Goal: Obtain resource: Download file/media

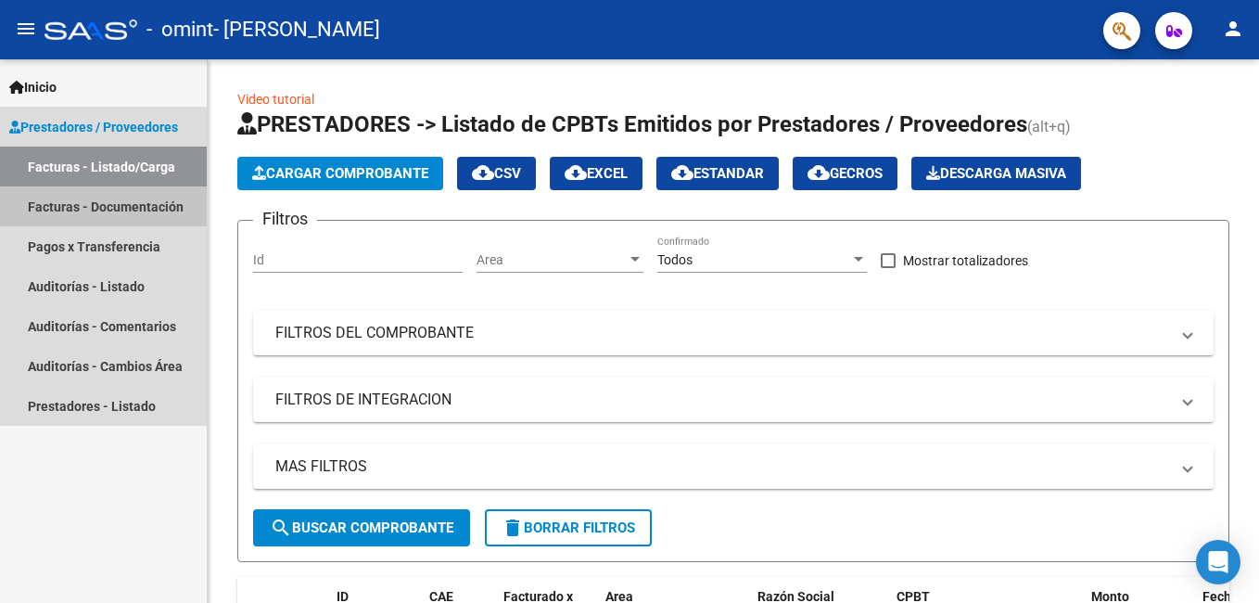
click at [148, 209] on link "Facturas - Documentación" at bounding box center [103, 206] width 207 height 40
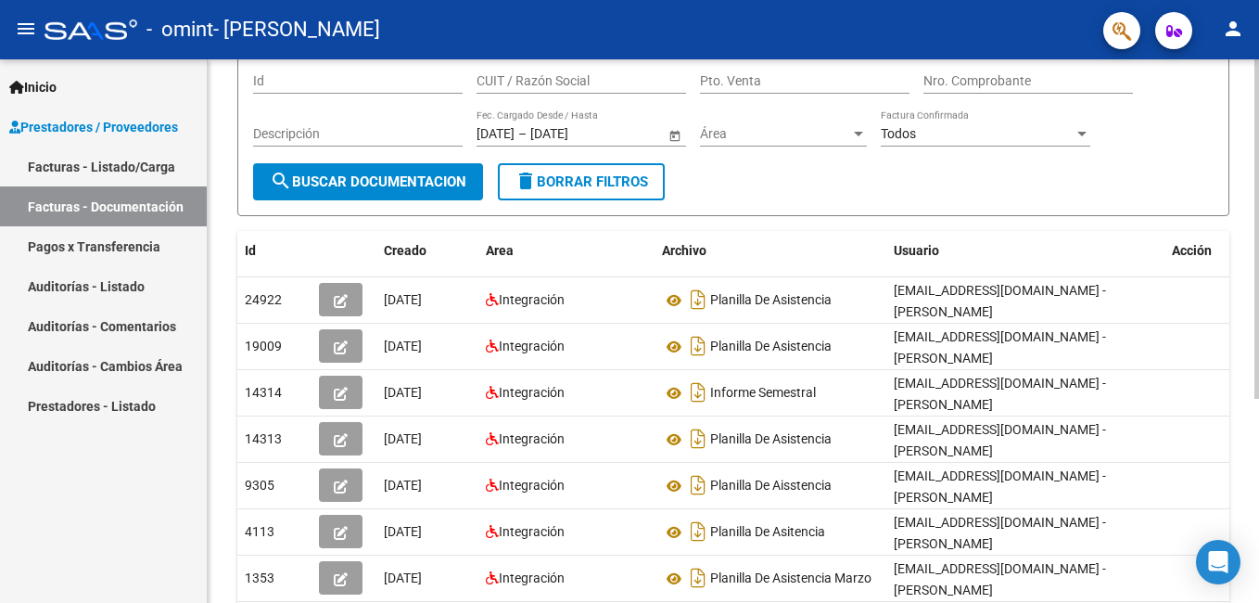
scroll to position [165, 0]
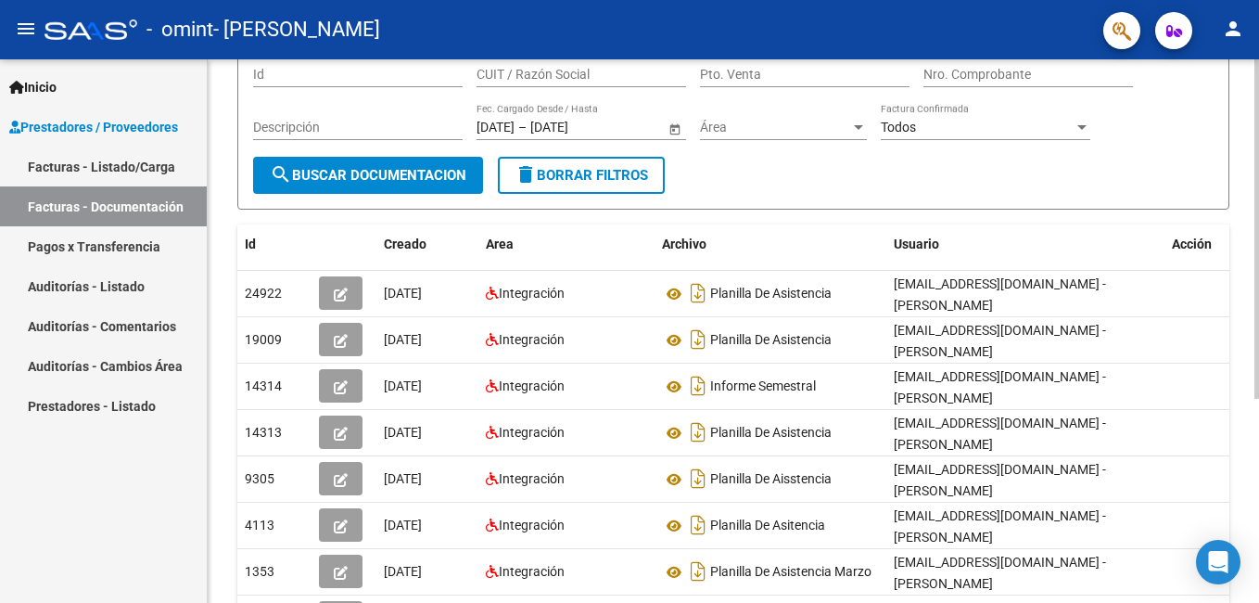
click at [1258, 392] on html "menu - omint - [PERSON_NAME] LOURDES person Inicio Instructivos Contacto OS Pre…" at bounding box center [629, 301] width 1259 height 603
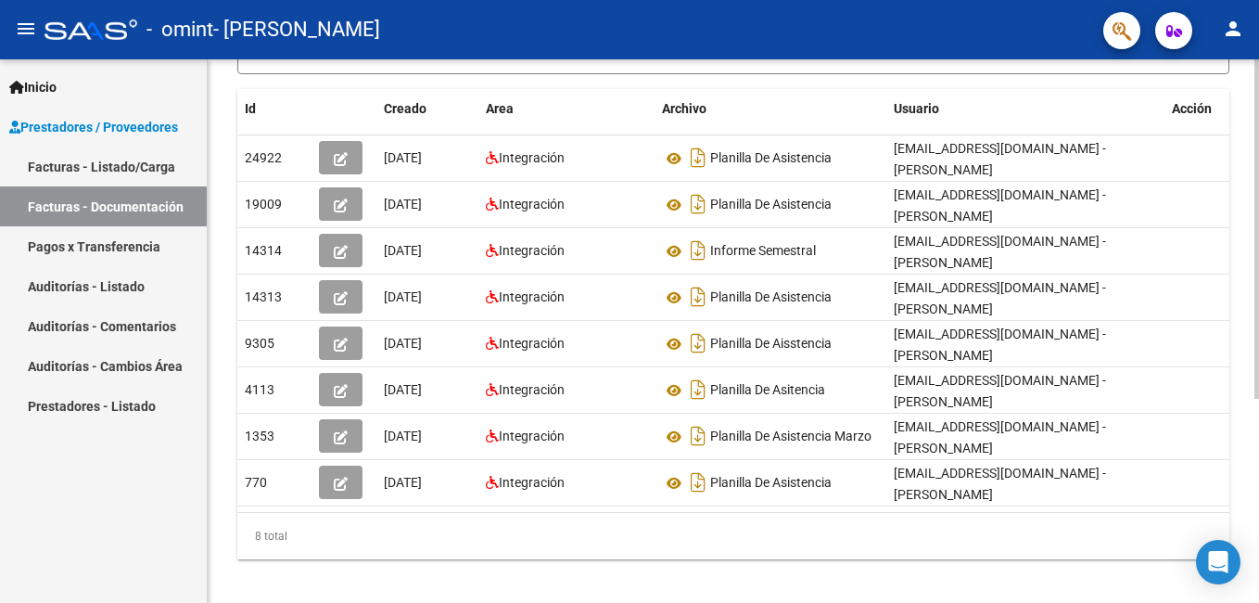
scroll to position [294, 0]
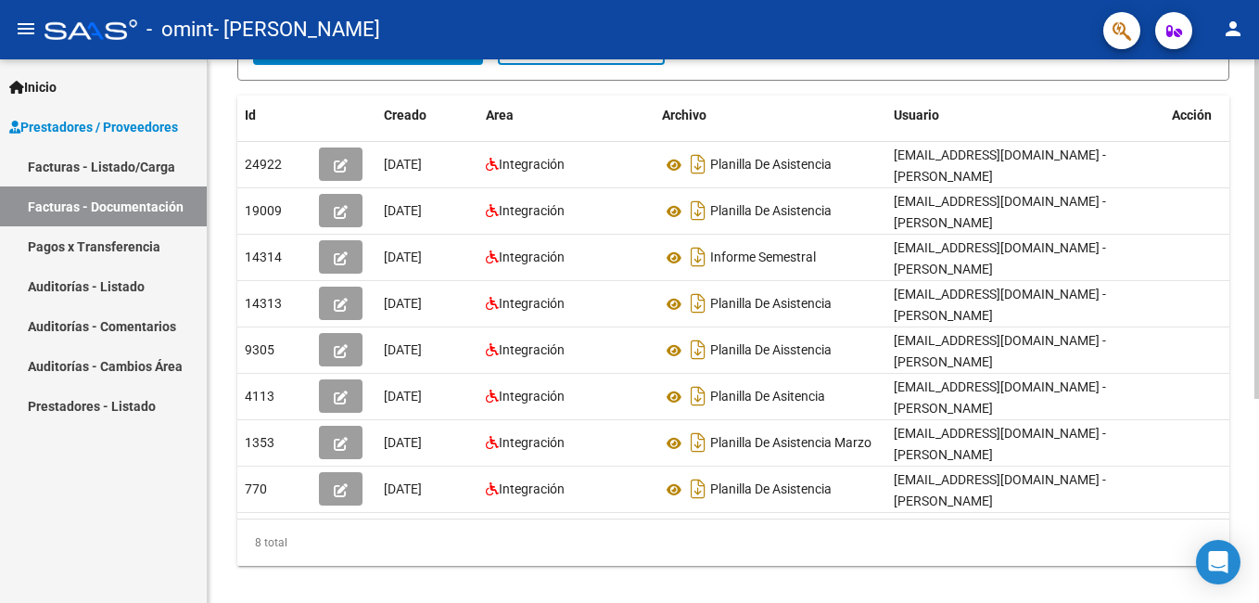
click at [1258, 477] on html "menu - omint - [PERSON_NAME] LOURDES person Inicio Instructivos Contacto OS Pre…" at bounding box center [629, 301] width 1259 height 603
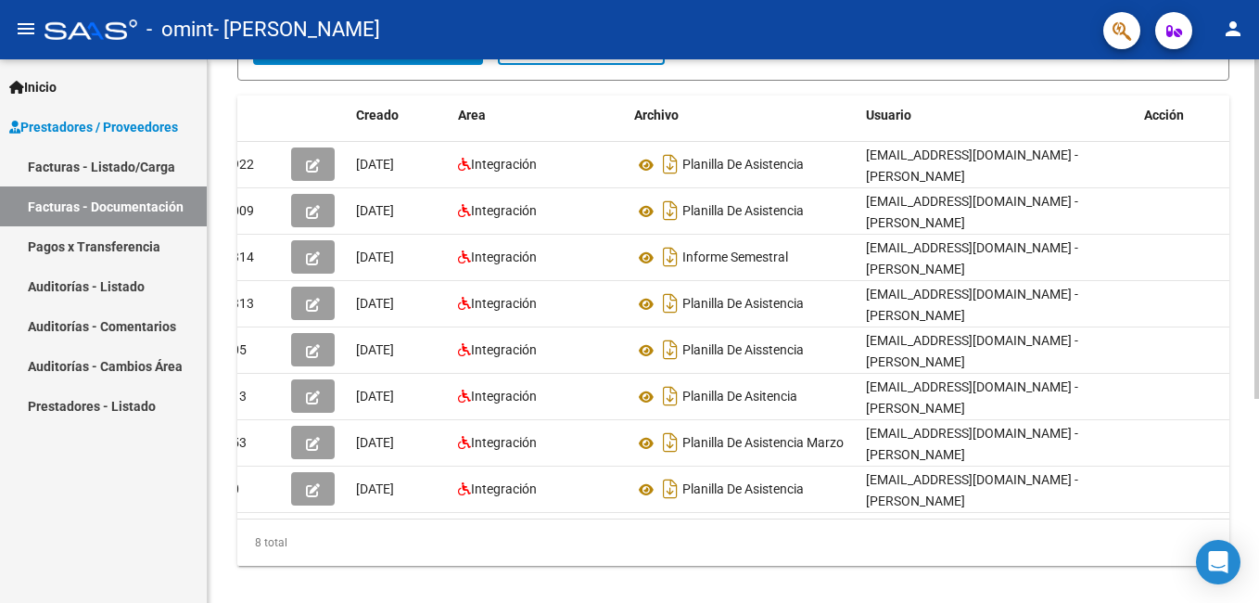
scroll to position [0, 0]
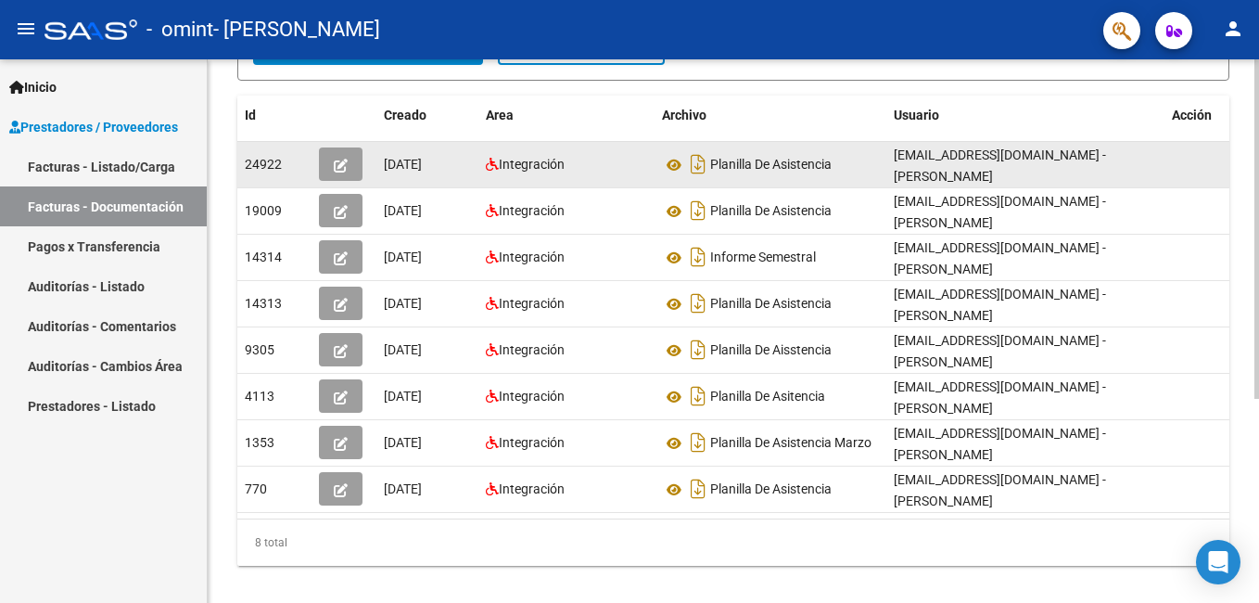
click at [342, 163] on icon "button" at bounding box center [341, 166] width 14 height 14
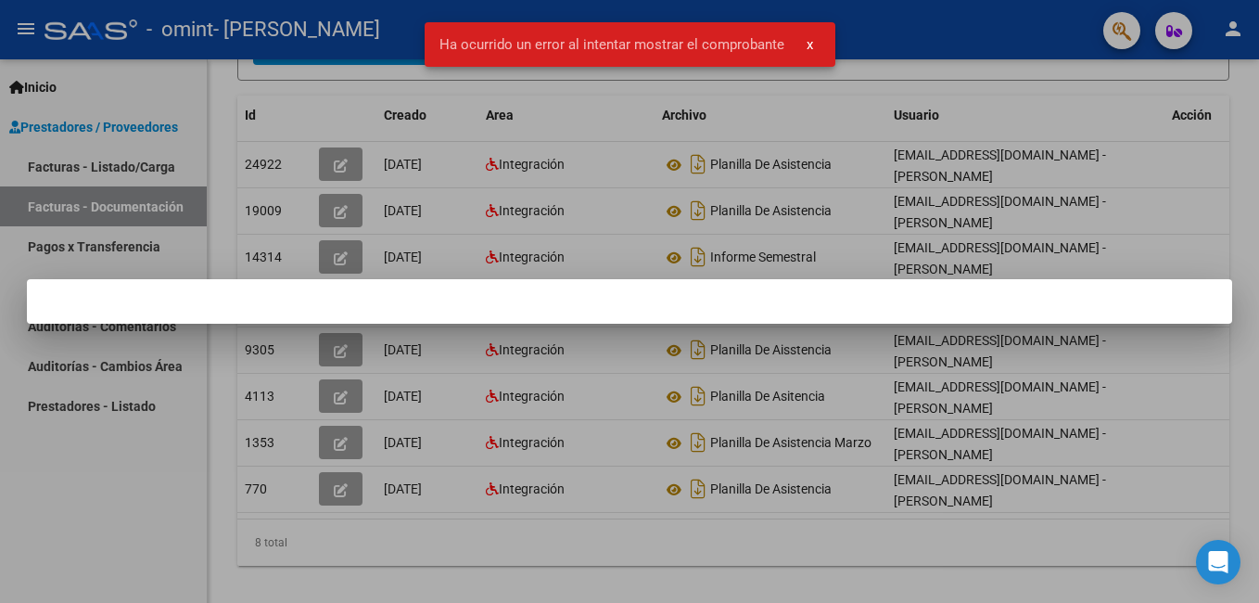
click at [261, 168] on div at bounding box center [629, 301] width 1259 height 603
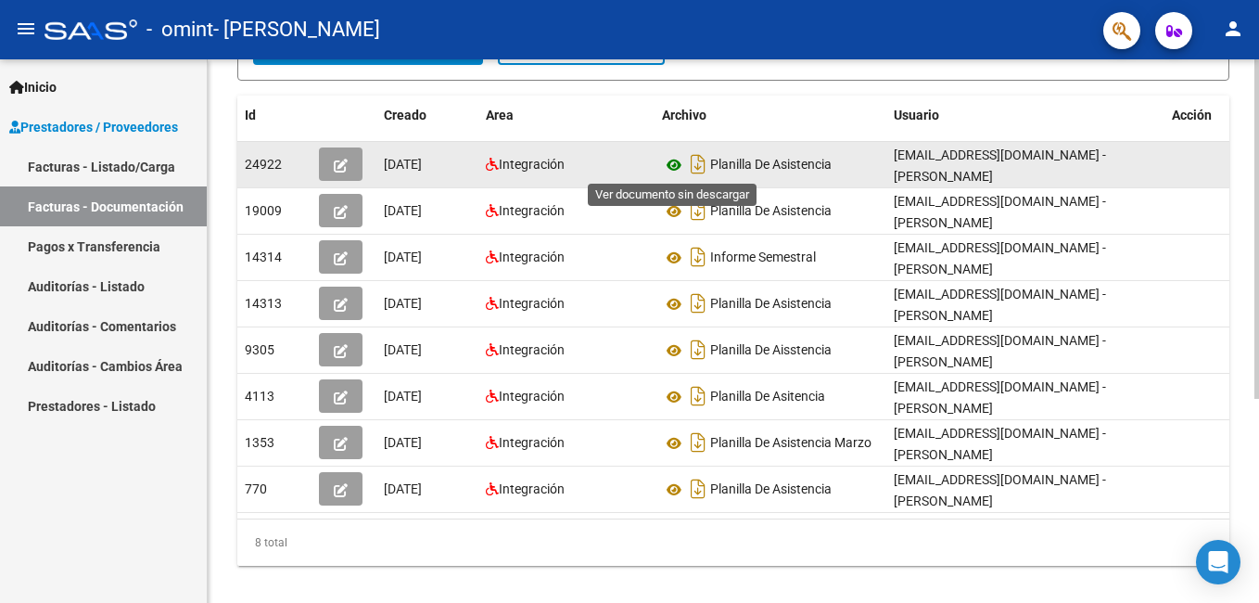
click at [674, 163] on icon at bounding box center [674, 165] width 24 height 22
click at [338, 167] on icon "button" at bounding box center [341, 166] width 14 height 14
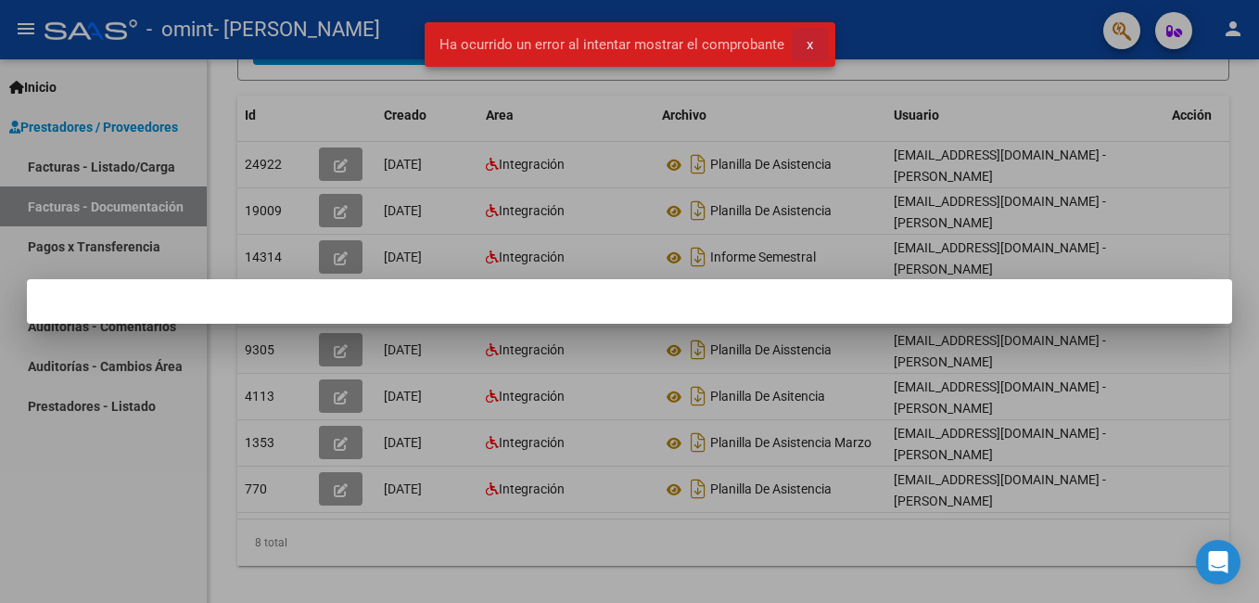
click at [808, 45] on span "x" at bounding box center [810, 44] width 6 height 17
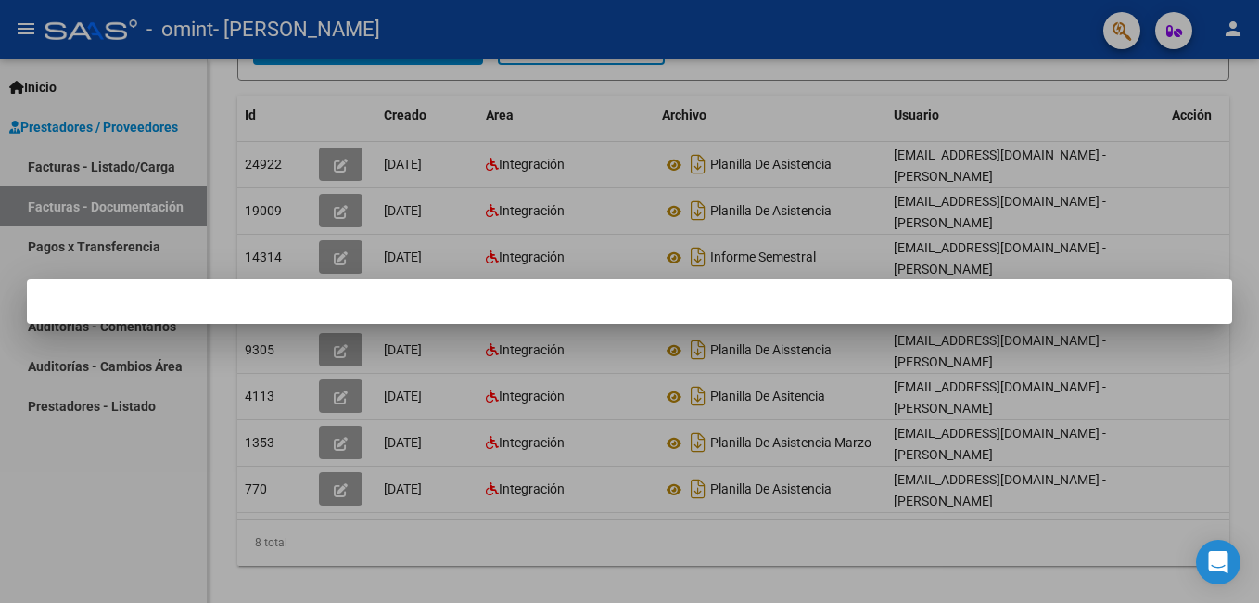
click at [558, 93] on div at bounding box center [629, 301] width 1259 height 603
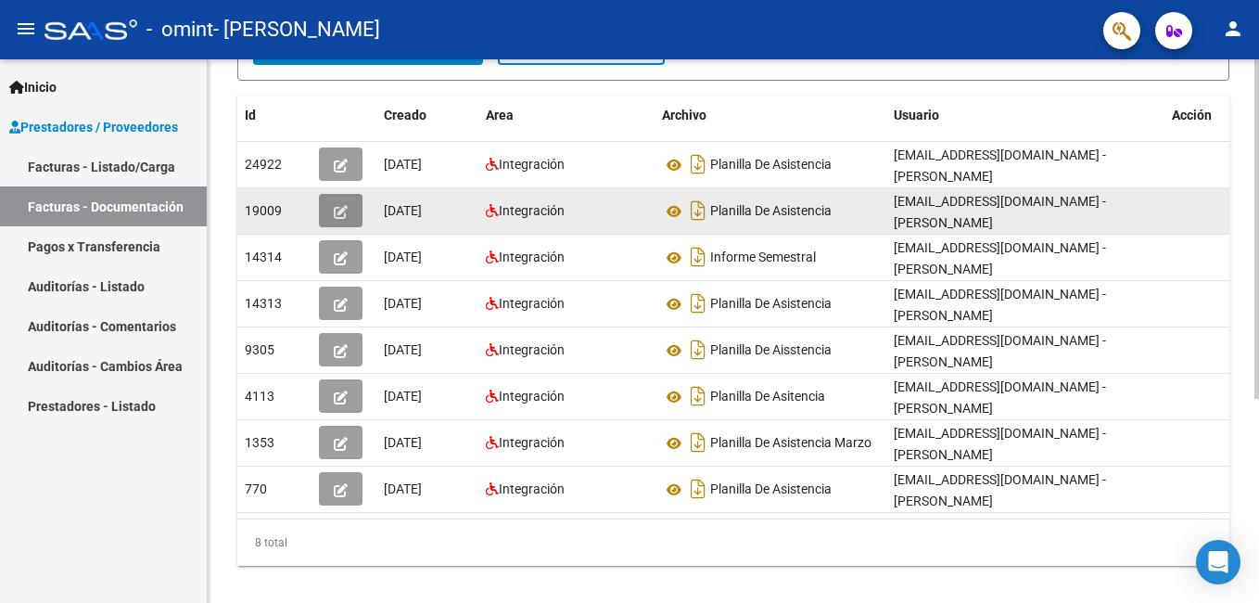
click at [337, 210] on icon "button" at bounding box center [341, 212] width 14 height 14
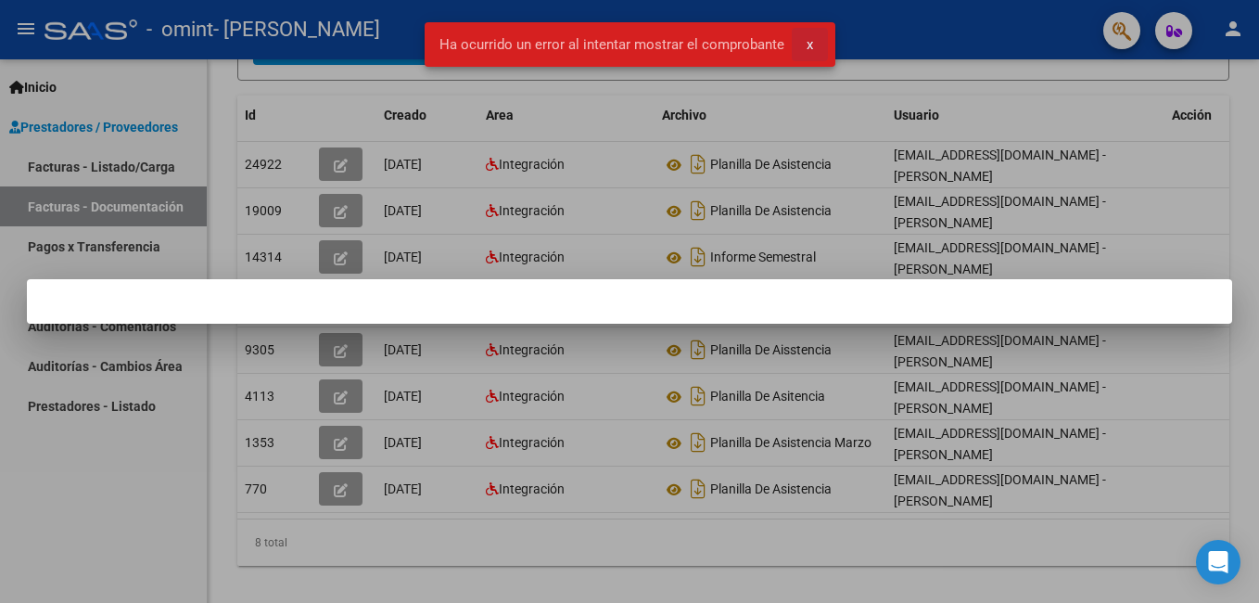
click at [803, 42] on button "x" at bounding box center [810, 44] width 36 height 33
